Goal: Information Seeking & Learning: Learn about a topic

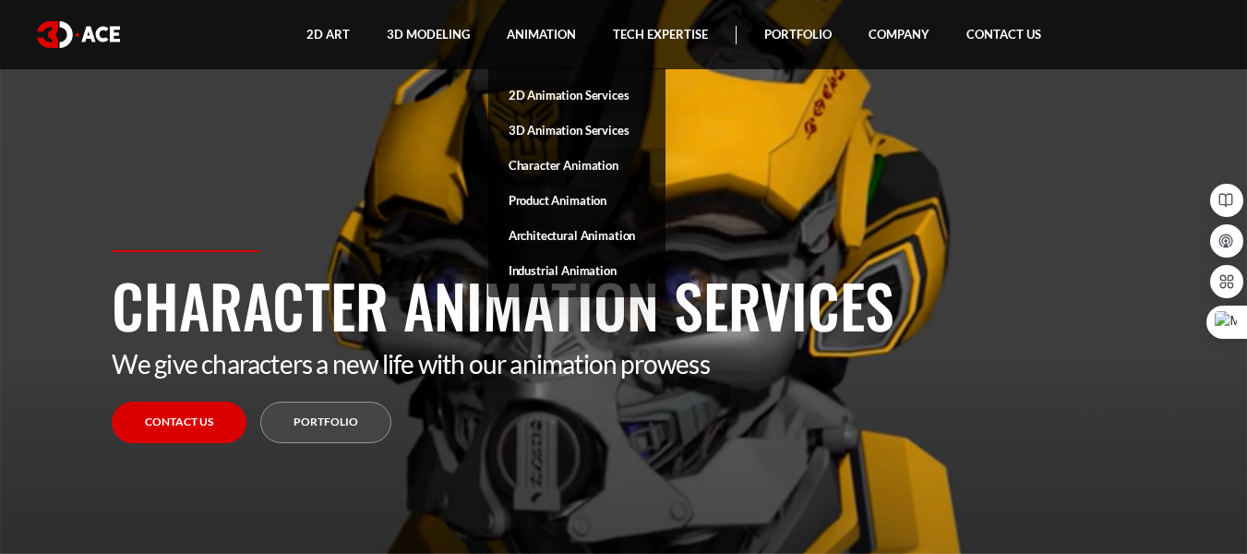
click at [558, 162] on link "Character Animation" at bounding box center [576, 165] width 177 height 35
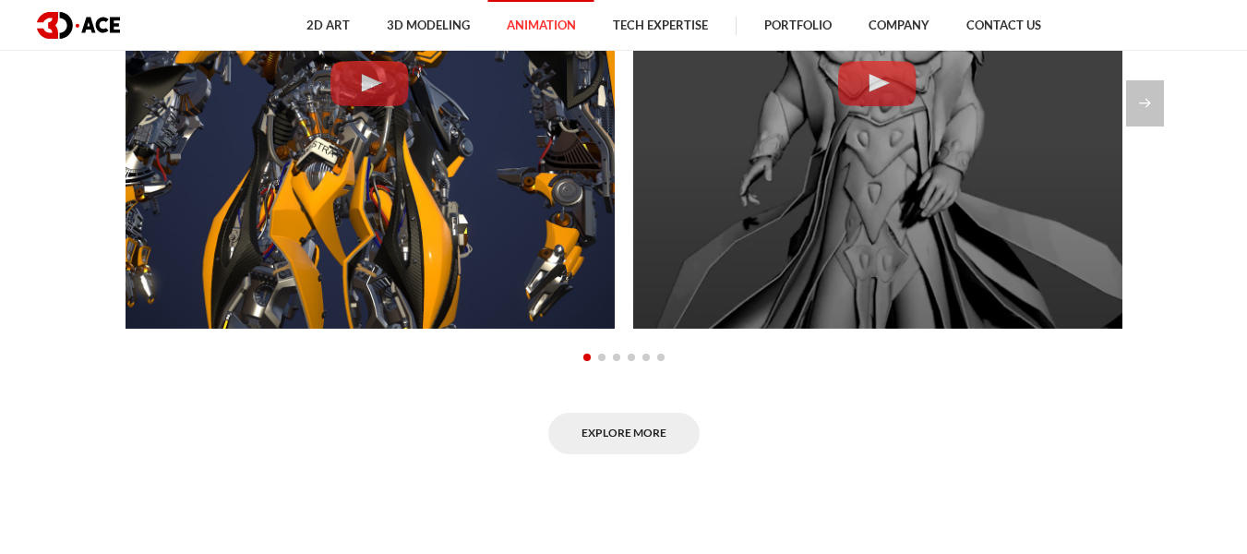
scroll to position [1506, 0]
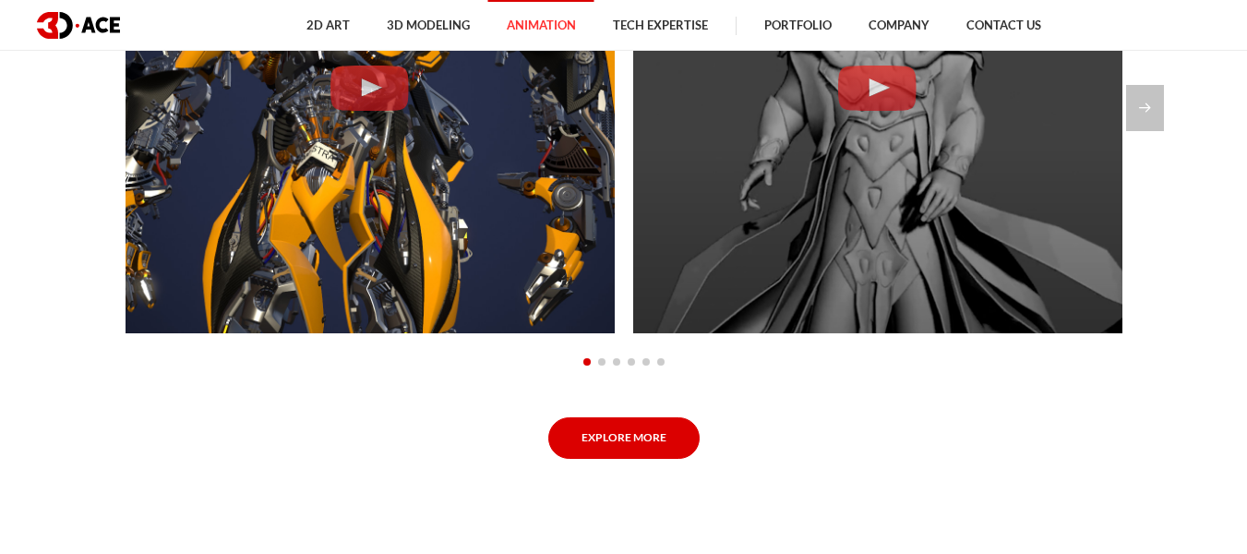
click at [641, 435] on link "Explore More" at bounding box center [623, 438] width 151 height 42
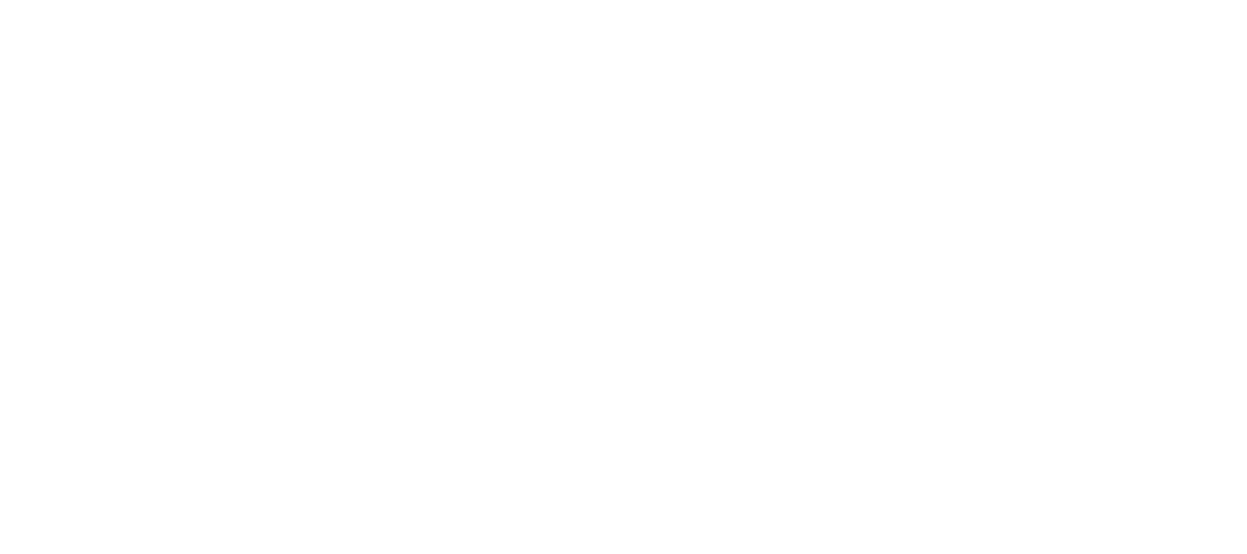
scroll to position [1095, 0]
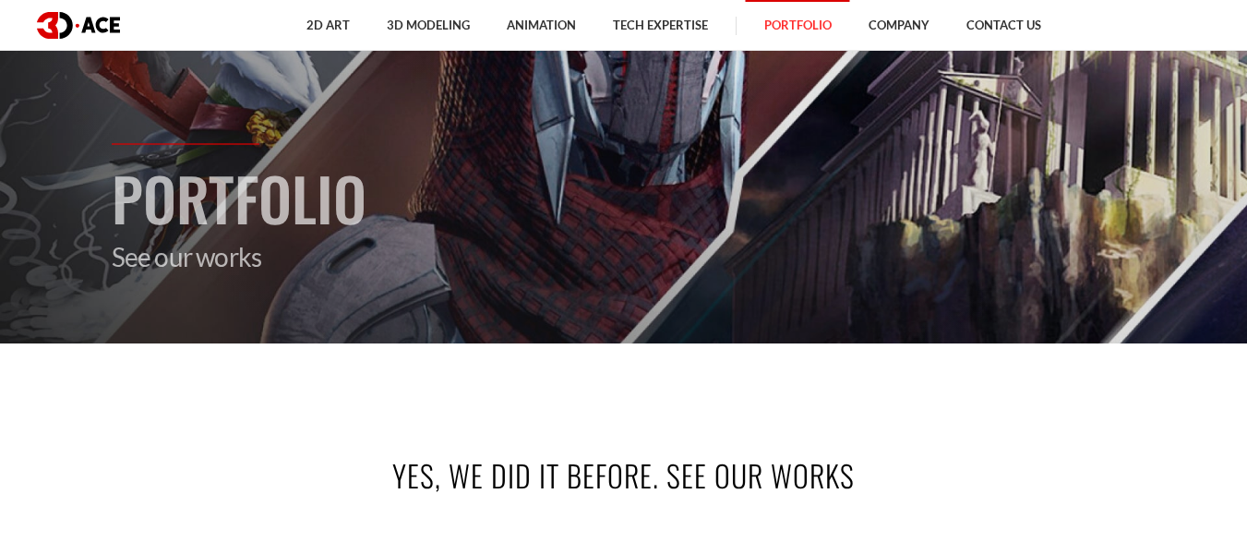
scroll to position [78, 0]
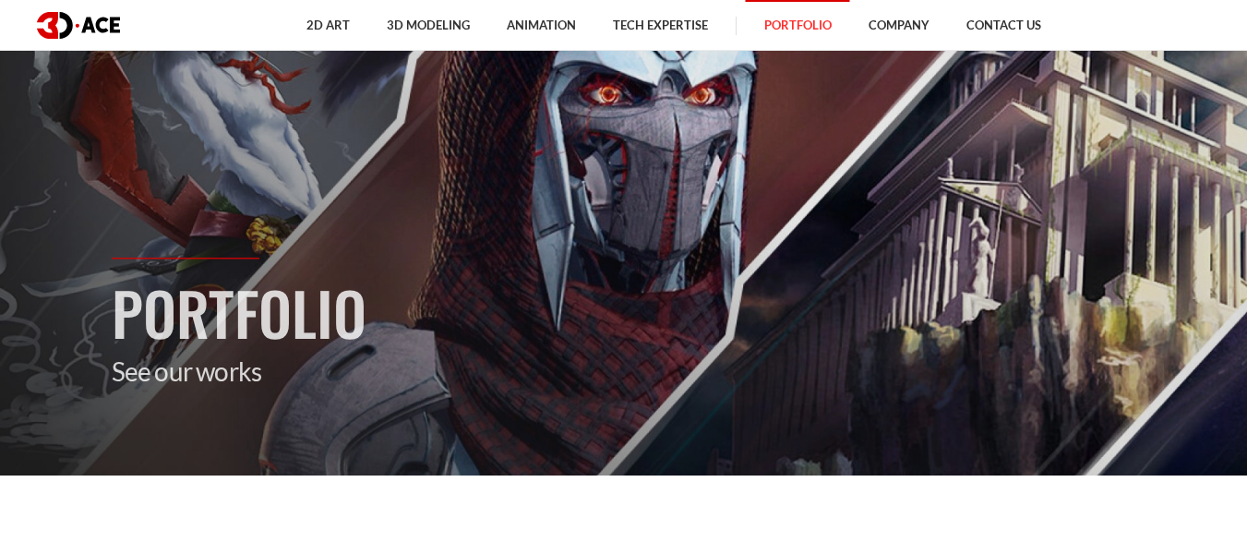
click at [227, 372] on p "See our works" at bounding box center [624, 370] width 1025 height 31
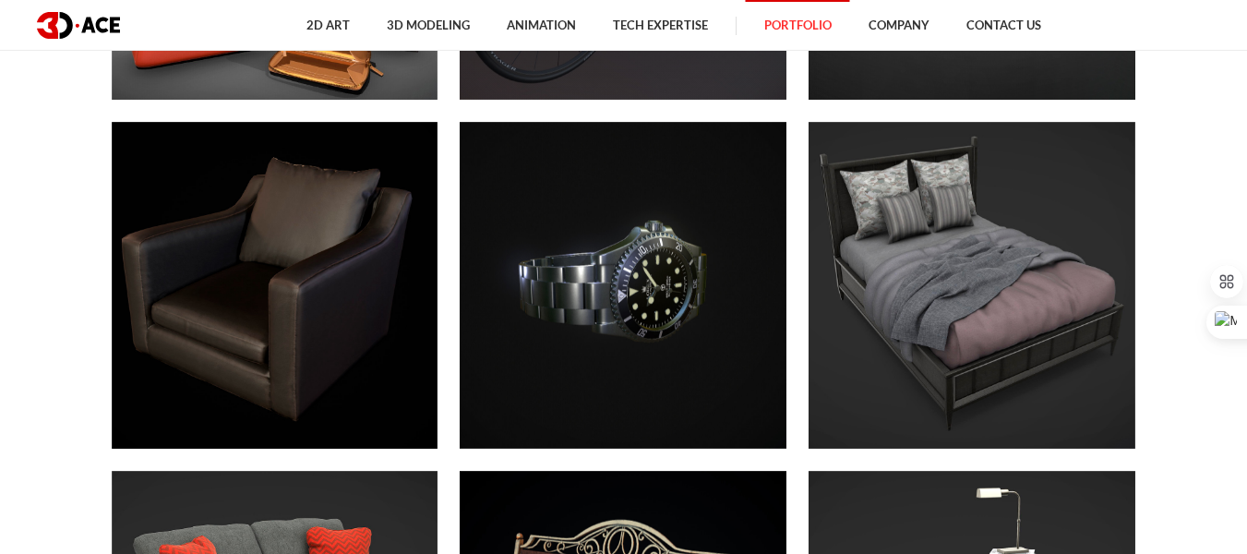
scroll to position [6693, 0]
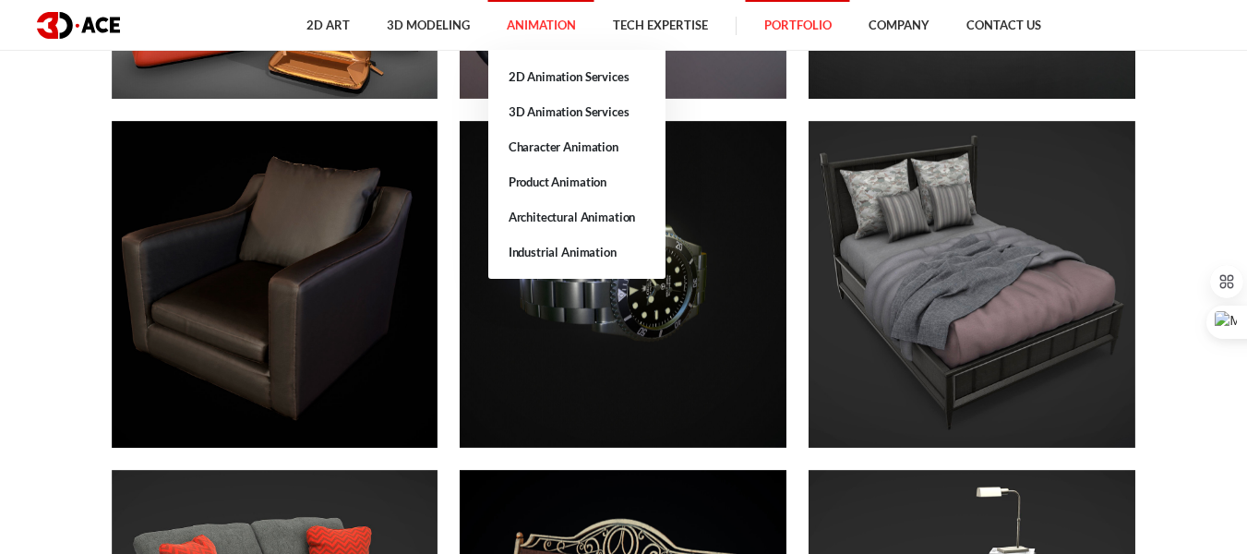
click at [545, 29] on link "Animation" at bounding box center [541, 25] width 106 height 51
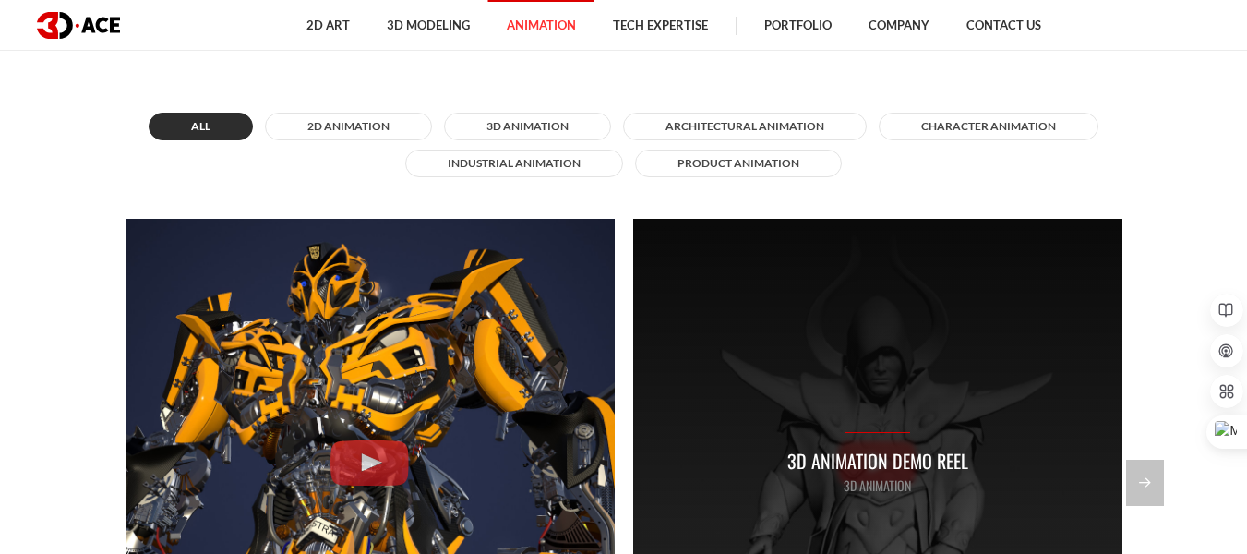
scroll to position [1424, 0]
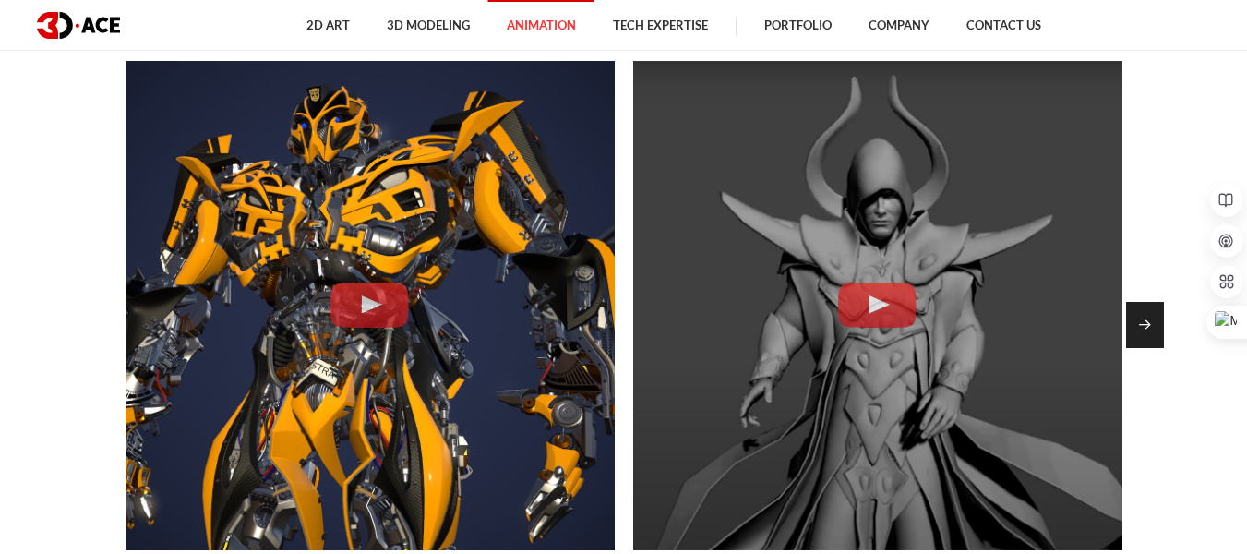
click at [1141, 322] on div "Next slide" at bounding box center [1145, 325] width 38 height 46
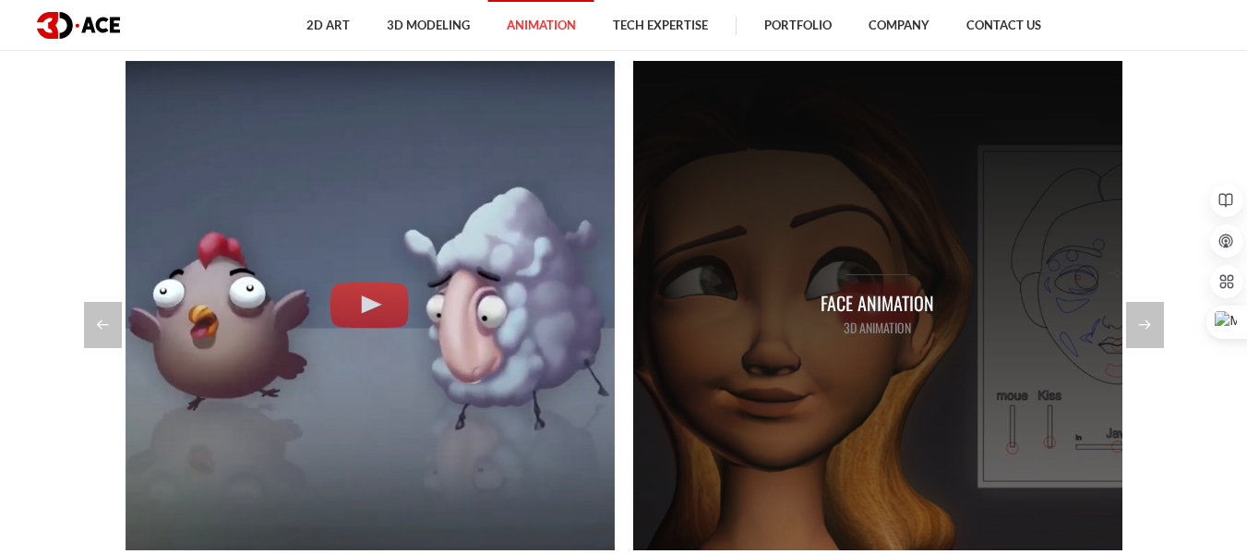
click at [892, 310] on p "Face Animation" at bounding box center [878, 303] width 114 height 29
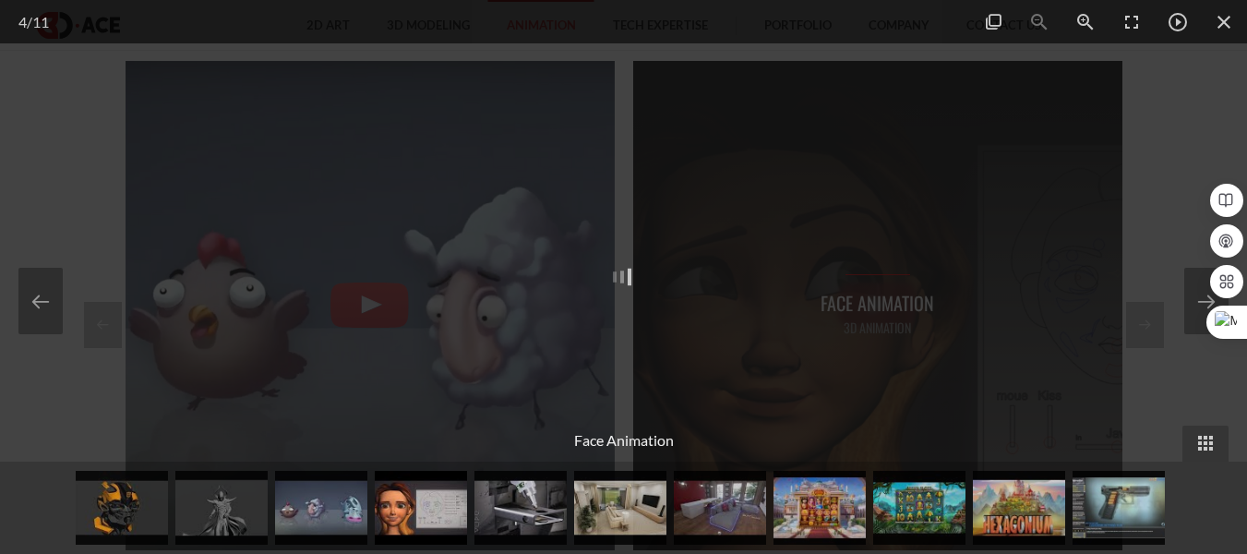
click at [892, 310] on div at bounding box center [624, 273] width 780 height 438
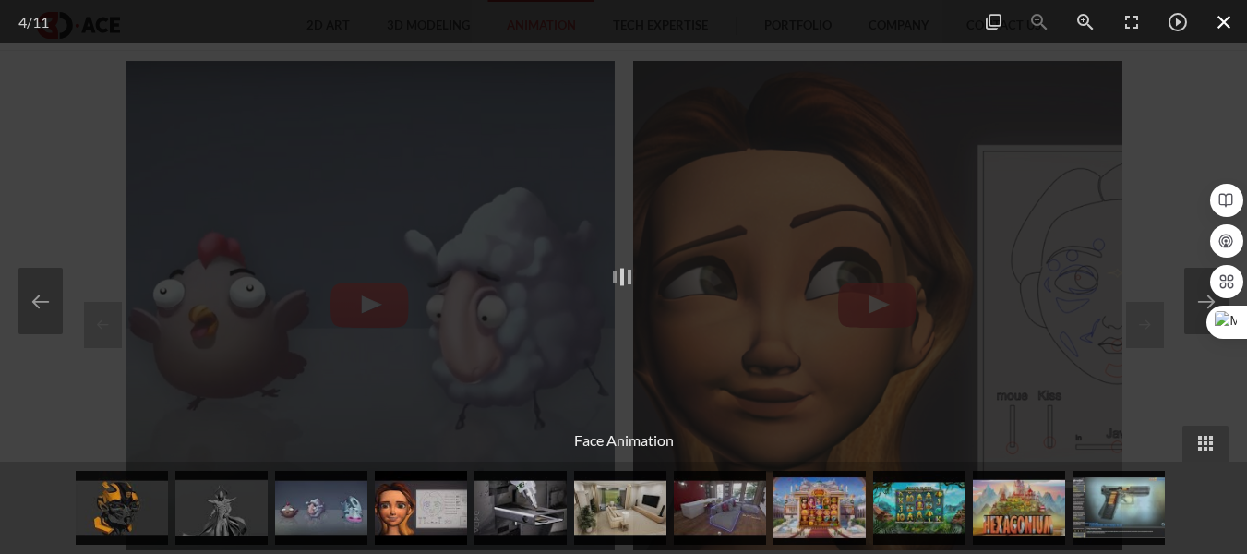
click at [1222, 18] on span at bounding box center [1224, 21] width 46 height 43
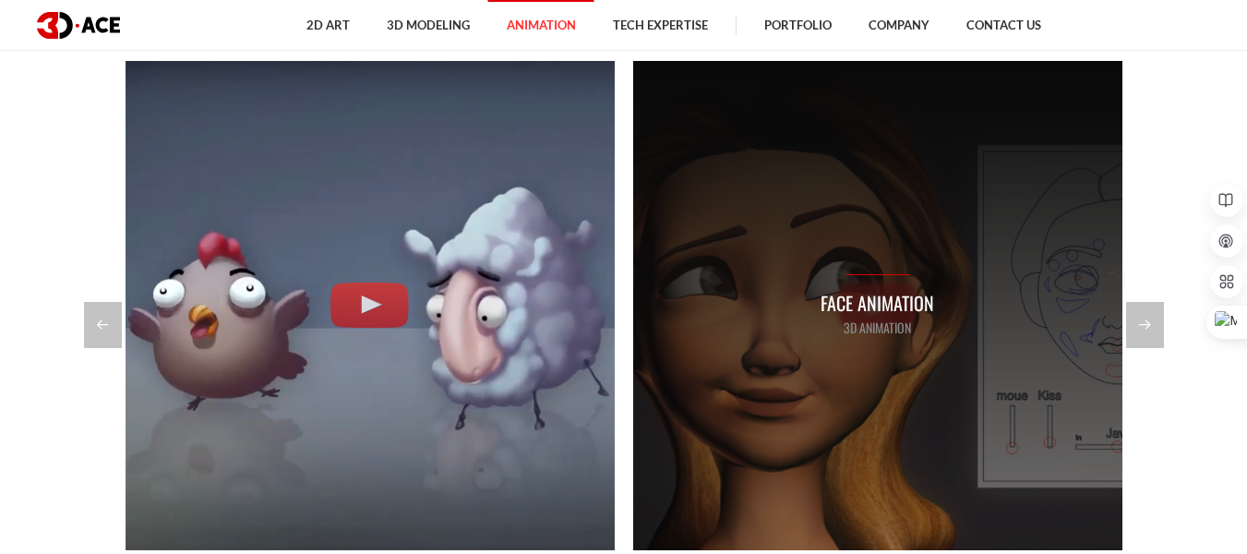
click at [920, 333] on p "3D Animation" at bounding box center [878, 328] width 114 height 20
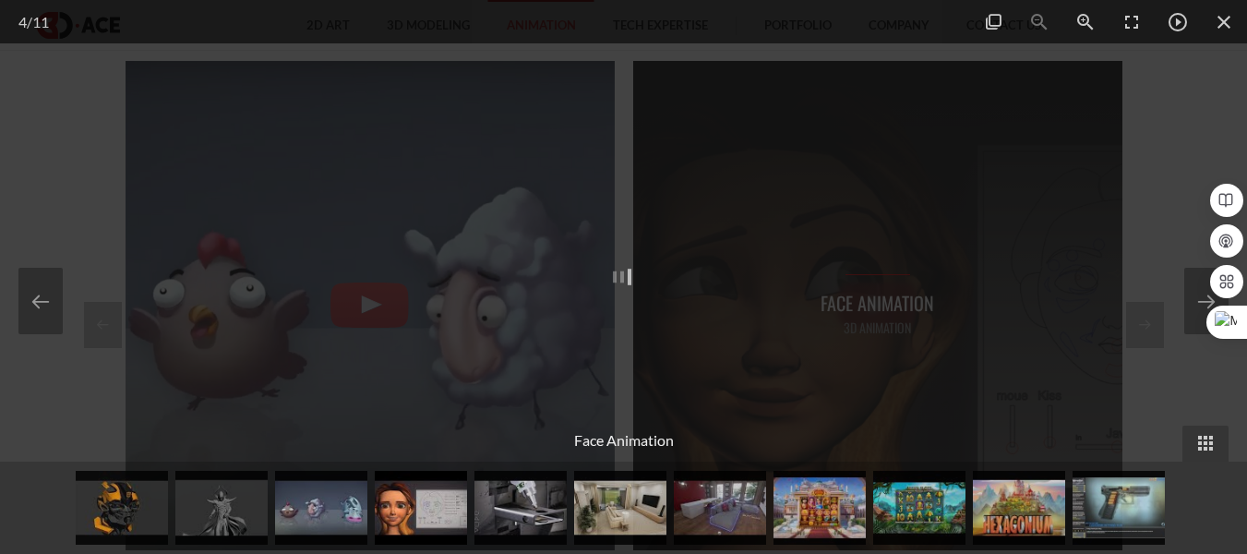
click at [918, 331] on div at bounding box center [624, 273] width 780 height 438
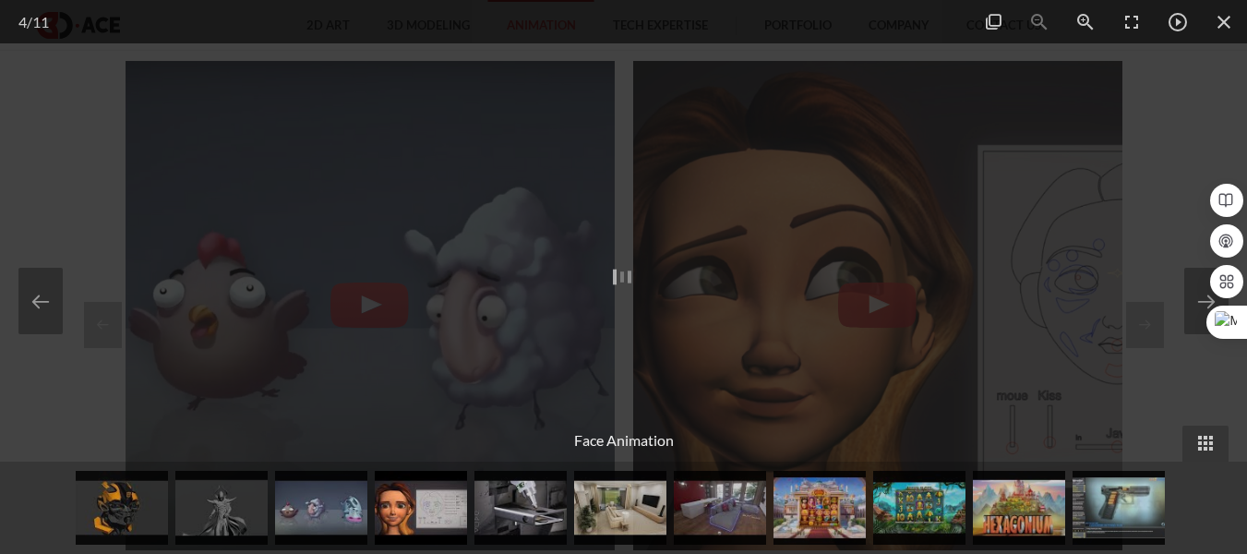
click at [883, 312] on div at bounding box center [624, 273] width 780 height 438
click at [1173, 26] on span at bounding box center [1178, 21] width 46 height 43
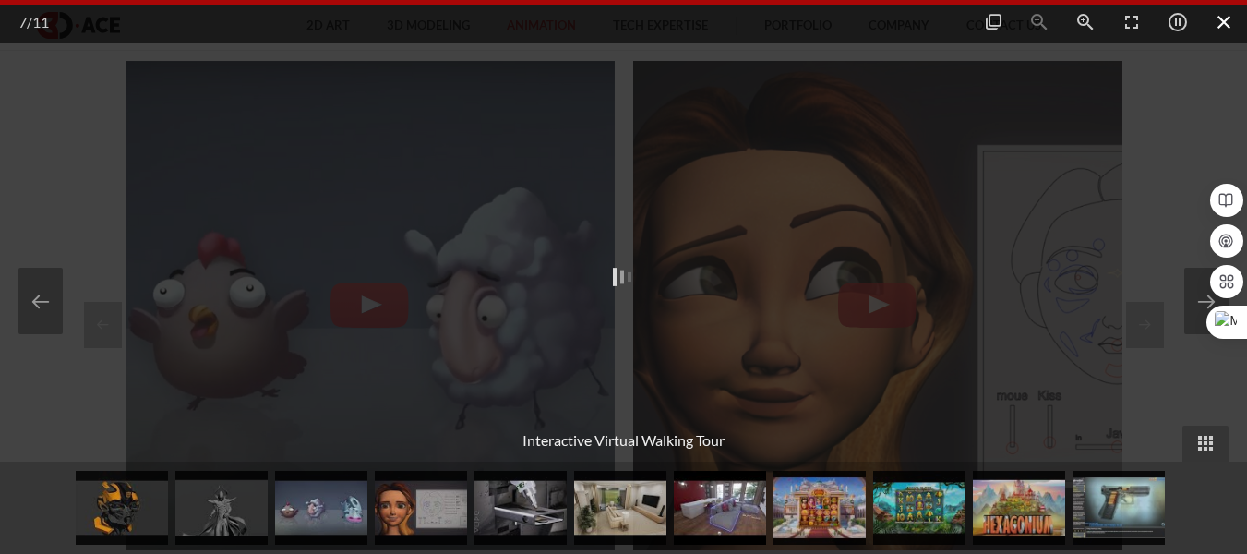
click at [1218, 15] on span at bounding box center [1224, 21] width 46 height 43
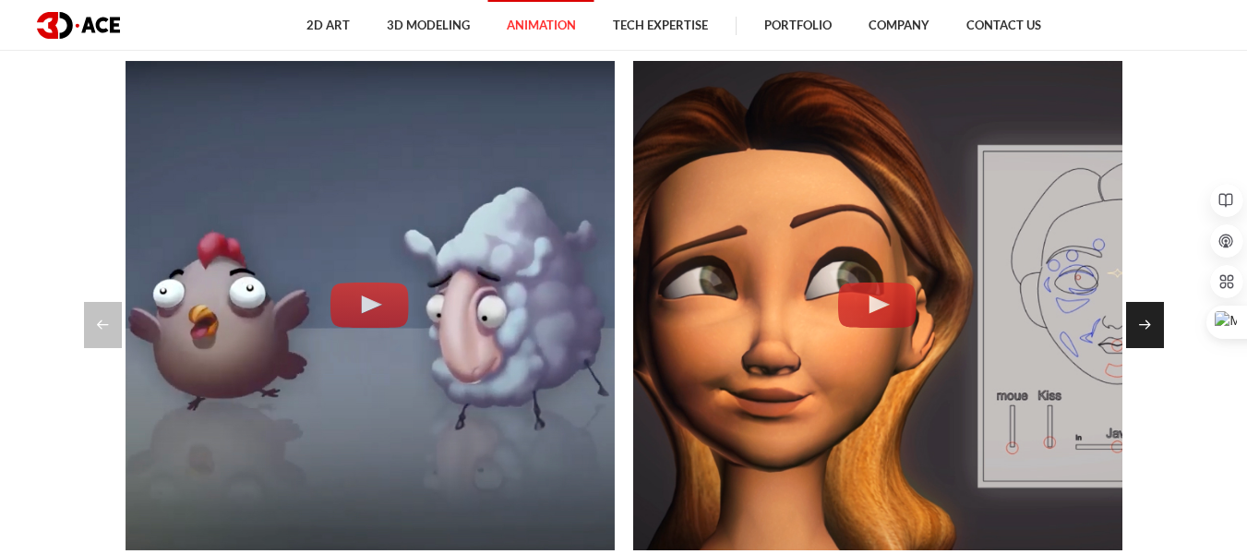
click at [1138, 315] on div "Next slide" at bounding box center [1145, 325] width 38 height 46
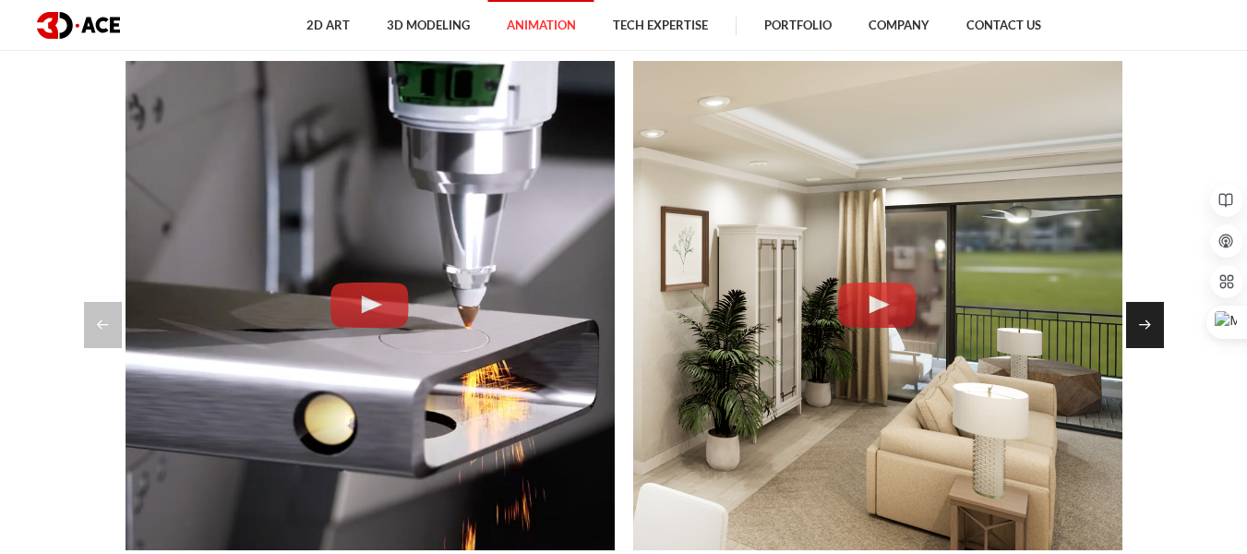
click at [1138, 315] on div "Next slide" at bounding box center [1145, 325] width 38 height 46
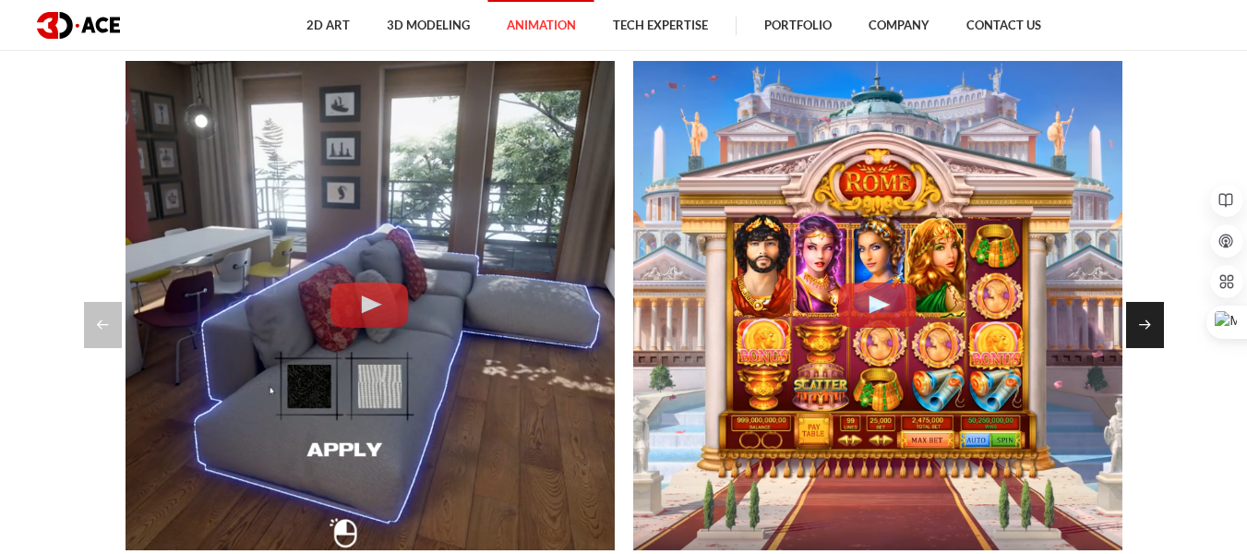
click at [1138, 315] on div "Next slide" at bounding box center [1145, 325] width 38 height 46
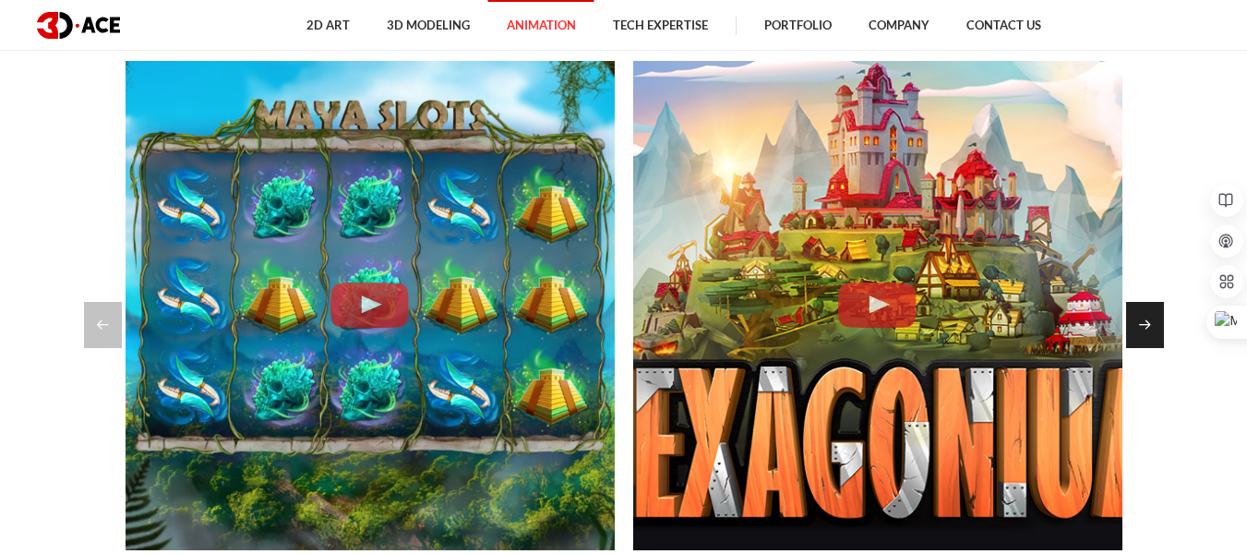
click at [1138, 315] on div "Next slide" at bounding box center [1145, 325] width 38 height 46
